Goal: Task Accomplishment & Management: Manage account settings

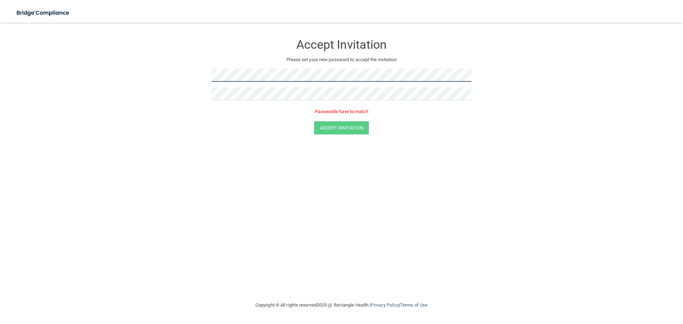
click at [170, 85] on form "Accept Invitation Please set your new password to accept the invitation Passwor…" at bounding box center [341, 86] width 655 height 113
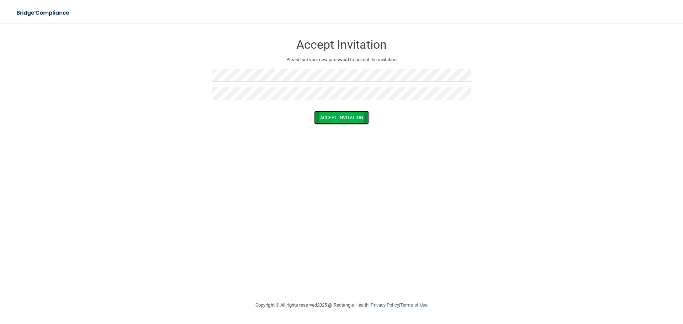
click at [334, 118] on button "Accept Invitation" at bounding box center [341, 117] width 55 height 13
click at [337, 125] on button "Accept Invitation" at bounding box center [341, 127] width 55 height 13
click at [343, 135] on form "Accept Invitation Please set your new password to accept the invitation Passwor…" at bounding box center [341, 86] width 655 height 113
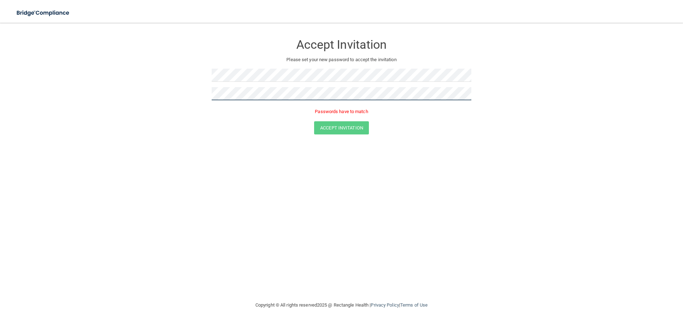
click at [0, 109] on main "Accept Invitation Please set your new password to accept the invitation Passwor…" at bounding box center [341, 173] width 683 height 301
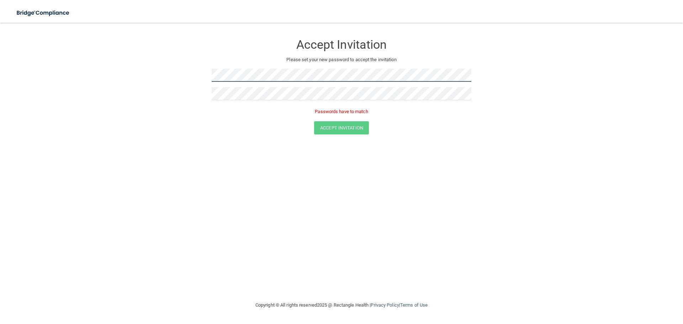
click at [0, 88] on main "Accept Invitation Please set your new password to accept the invitation Passwor…" at bounding box center [341, 173] width 683 height 301
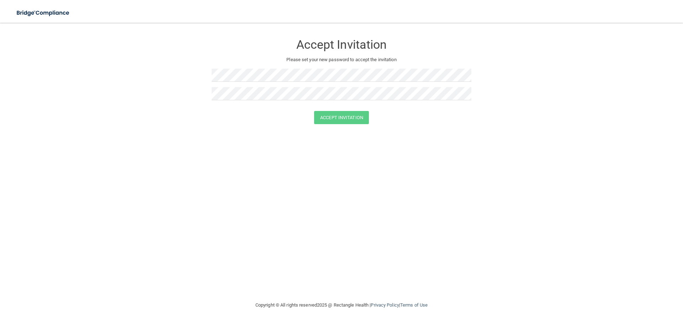
click at [312, 160] on div "Accept Invitation Please set your new password to accept the invitation Accept …" at bounding box center [341, 162] width 655 height 264
click at [279, 152] on div "Accept Invitation Please set your new password to accept the invitation Accept …" at bounding box center [341, 162] width 655 height 264
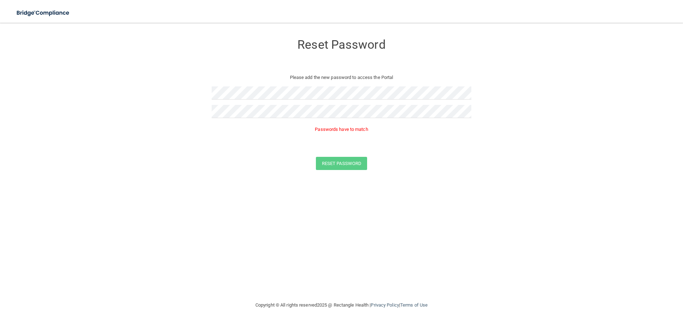
click at [336, 170] on form "Reset Password Please add the new password to access the Portal Passwords have …" at bounding box center [341, 104] width 655 height 149
click at [168, 88] on form "Reset Password Please add the new password to access the Portal Passwords have …" at bounding box center [341, 104] width 655 height 149
click at [63, 118] on form "Reset Password Please add the new password to access the Portal Passwords have …" at bounding box center [341, 104] width 655 height 149
click at [339, 153] on button "Reset Password" at bounding box center [341, 153] width 51 height 13
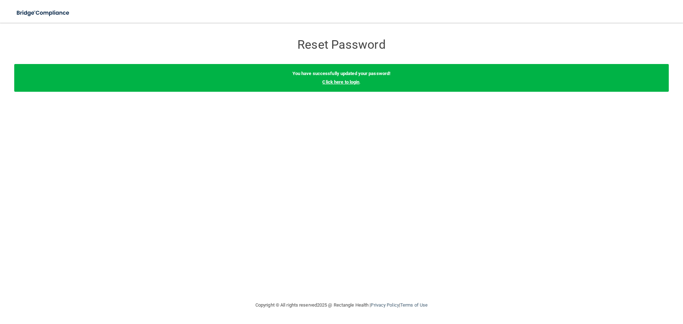
click at [345, 84] on link "Click here to login" at bounding box center [340, 81] width 37 height 5
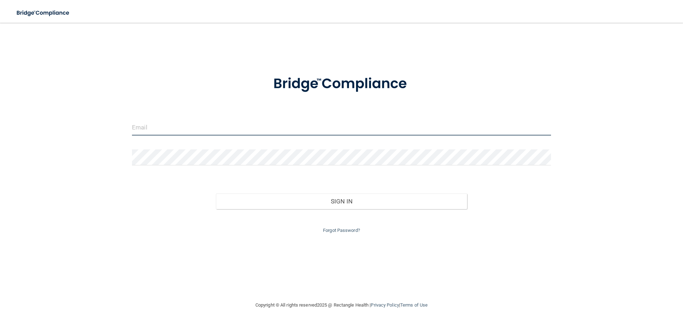
type input "[PERSON_NAME][EMAIL_ADDRESS][DOMAIN_NAME]"
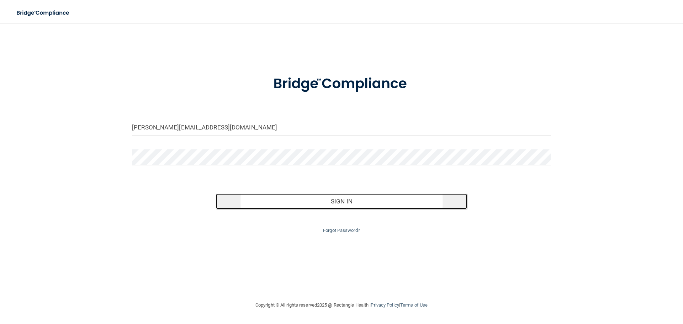
click at [348, 205] on button "Sign In" at bounding box center [342, 202] width 252 height 16
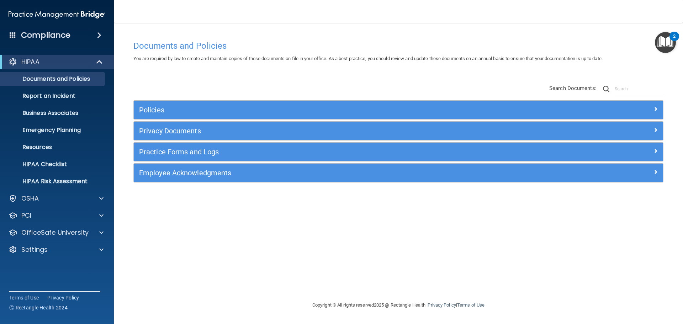
click at [13, 35] on span at bounding box center [13, 35] width 6 height 6
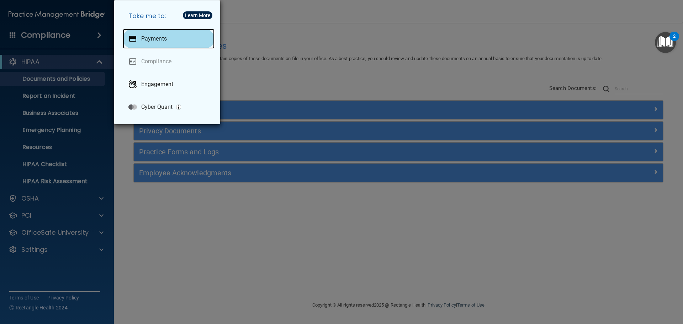
click at [153, 40] on p "Payments" at bounding box center [154, 38] width 26 height 7
